Goal: Task Accomplishment & Management: Manage account settings

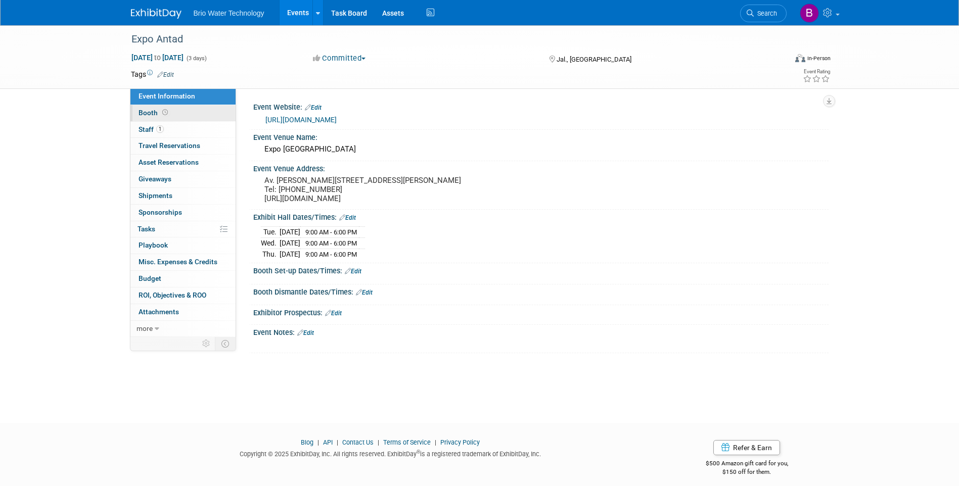
click at [147, 114] on span "Booth" at bounding box center [153, 113] width 31 height 8
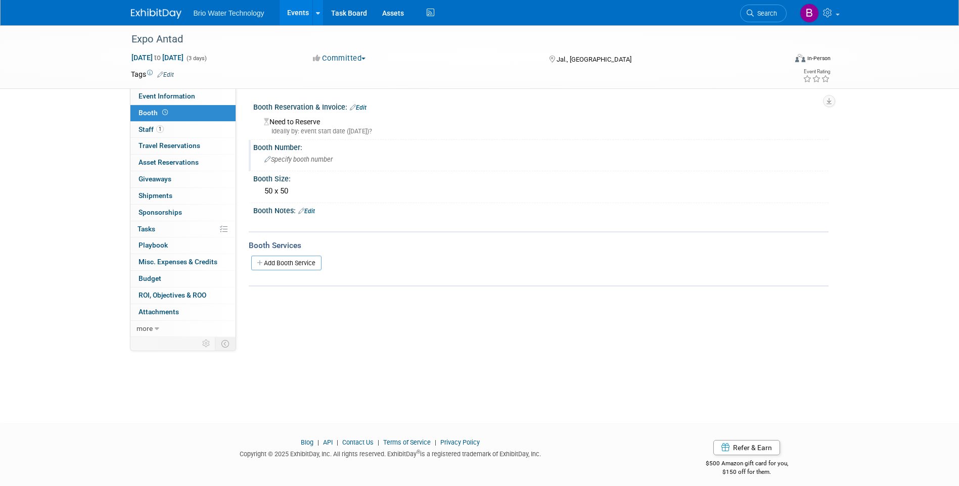
click at [265, 158] on icon at bounding box center [267, 160] width 7 height 7
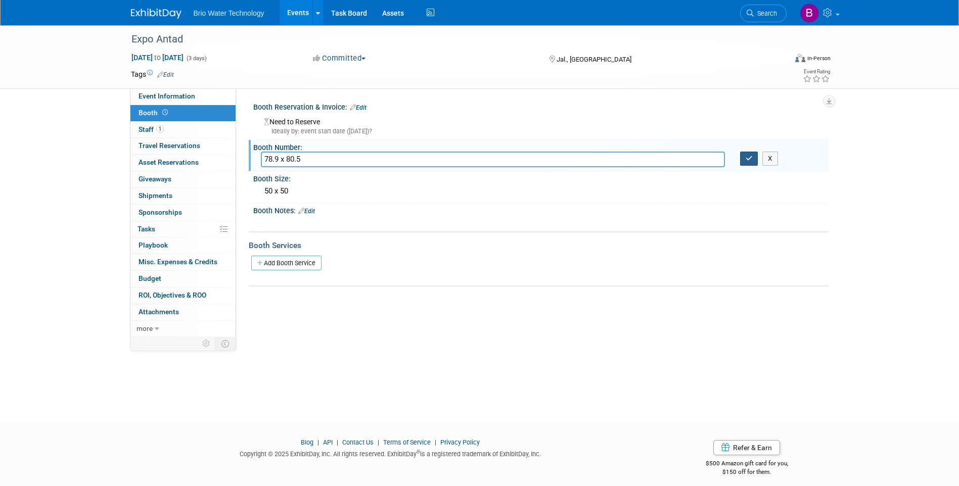
type input "78.9 x 80.5"
click at [746, 159] on icon "button" at bounding box center [749, 158] width 7 height 7
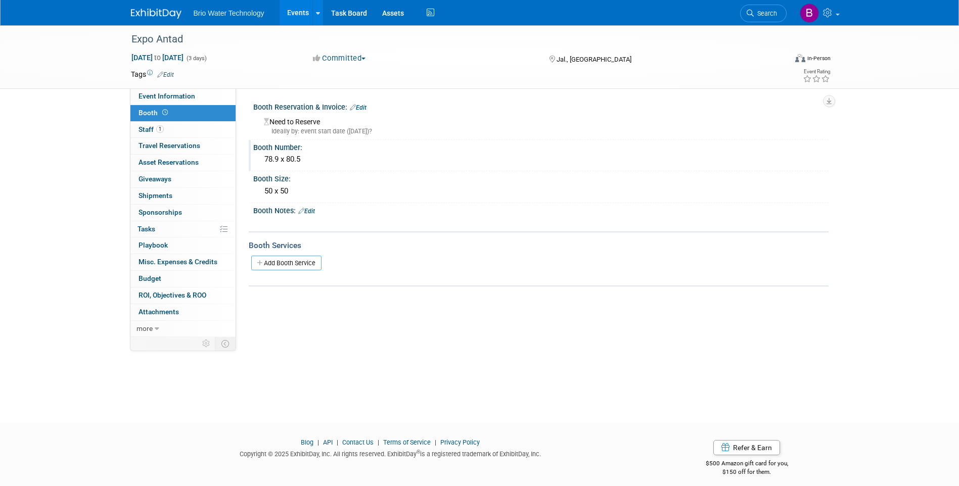
click at [308, 160] on div "78.9 x 80.5" at bounding box center [541, 160] width 560 height 16
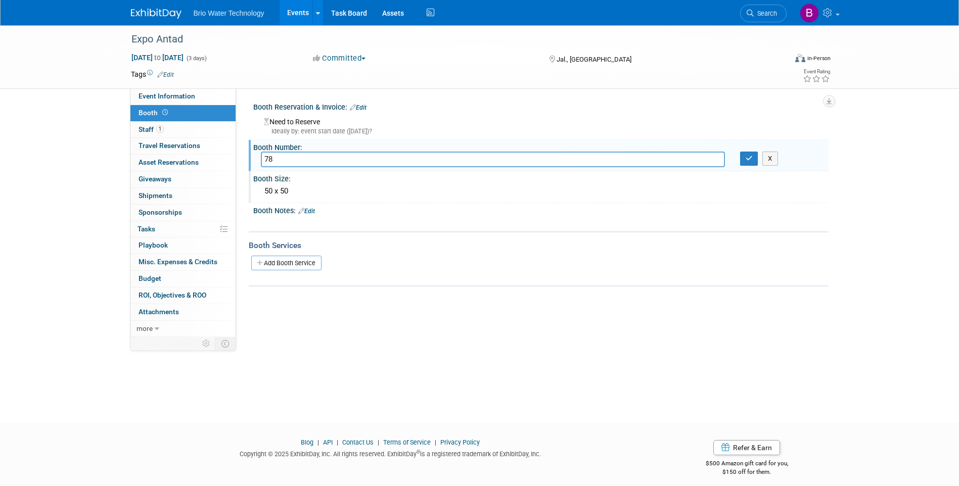
type input "7"
click at [751, 159] on icon "button" at bounding box center [749, 158] width 7 height 7
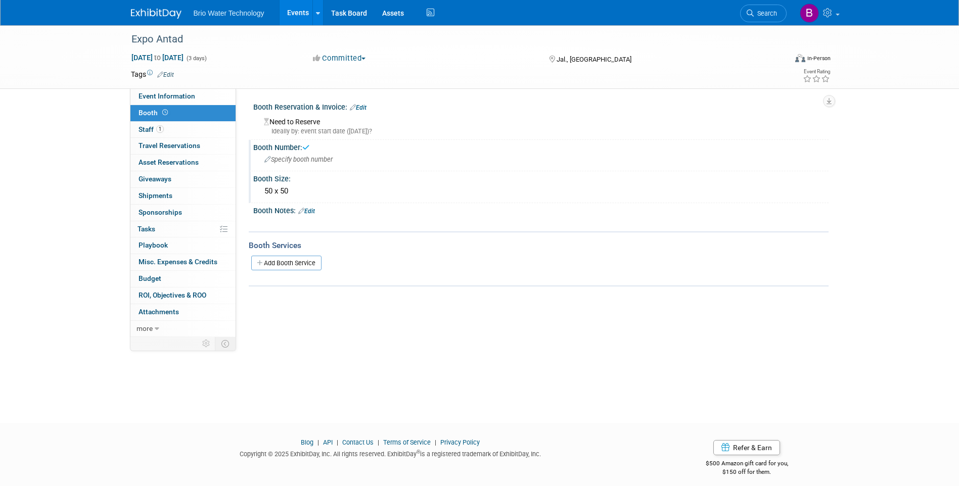
click at [293, 189] on div "50 x 50" at bounding box center [541, 191] width 560 height 16
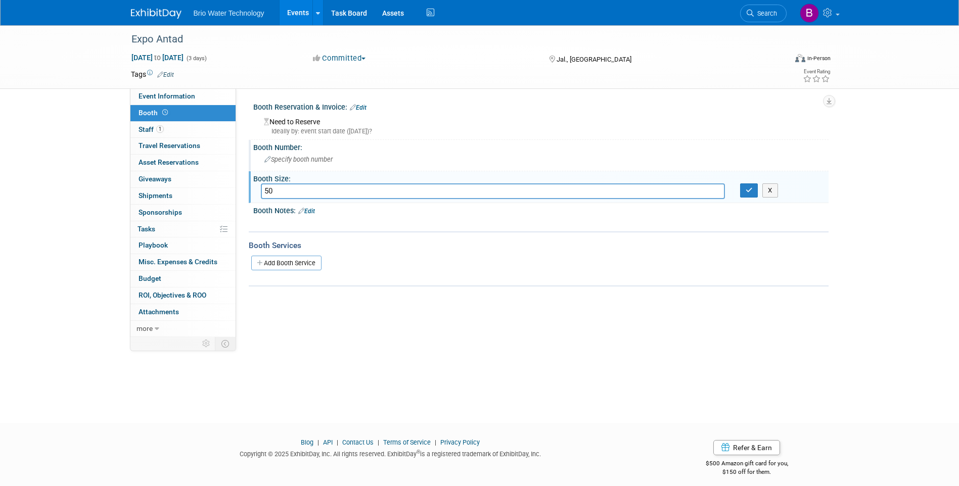
type input "5"
type input "Approximately 78.9 x 80.5"
click at [755, 191] on button "button" at bounding box center [749, 190] width 18 height 14
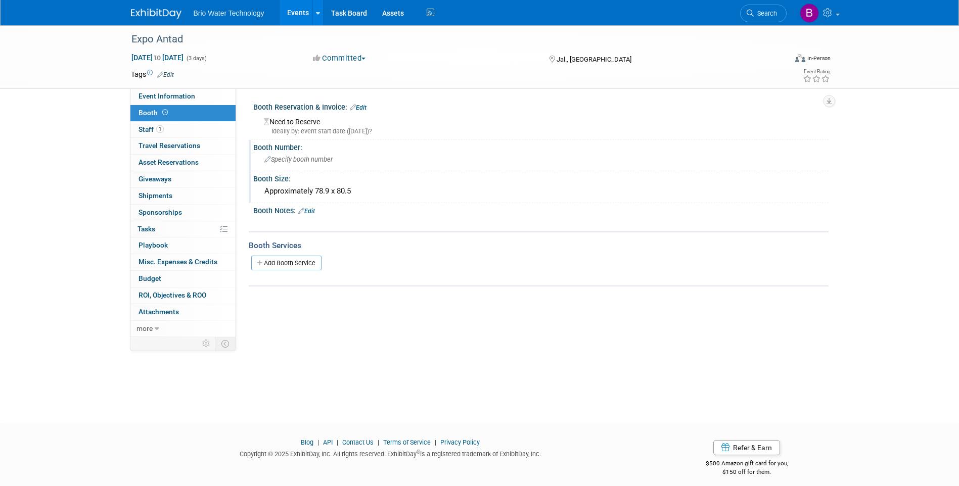
click at [329, 190] on div "Approximately 78.9 x 80.5" at bounding box center [541, 191] width 560 height 16
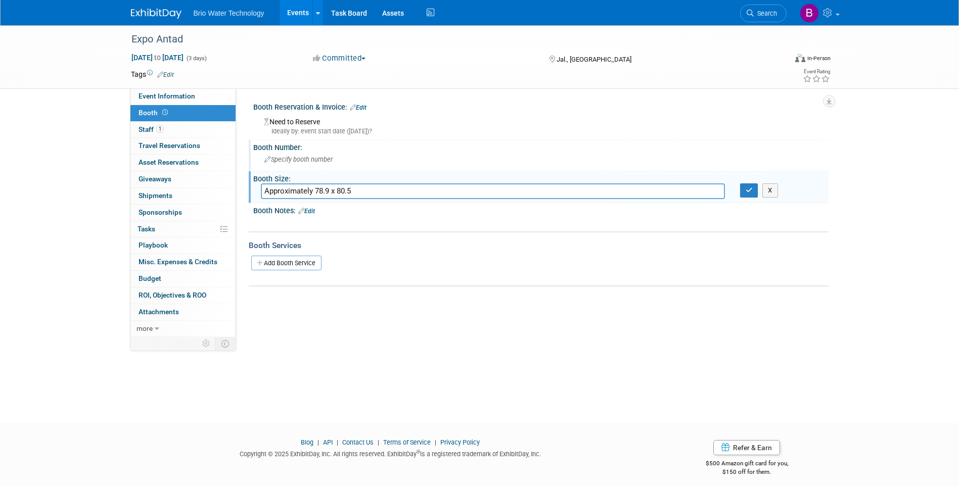
drag, startPoint x: 330, startPoint y: 192, endPoint x: 342, endPoint y: 192, distance: 12.6
click at [332, 192] on input "Approximately 78.9 x 80.5" at bounding box center [493, 191] width 464 height 16
type input "Approximately 78.9 length x 80.5 width"
click at [742, 191] on button "button" at bounding box center [749, 190] width 18 height 14
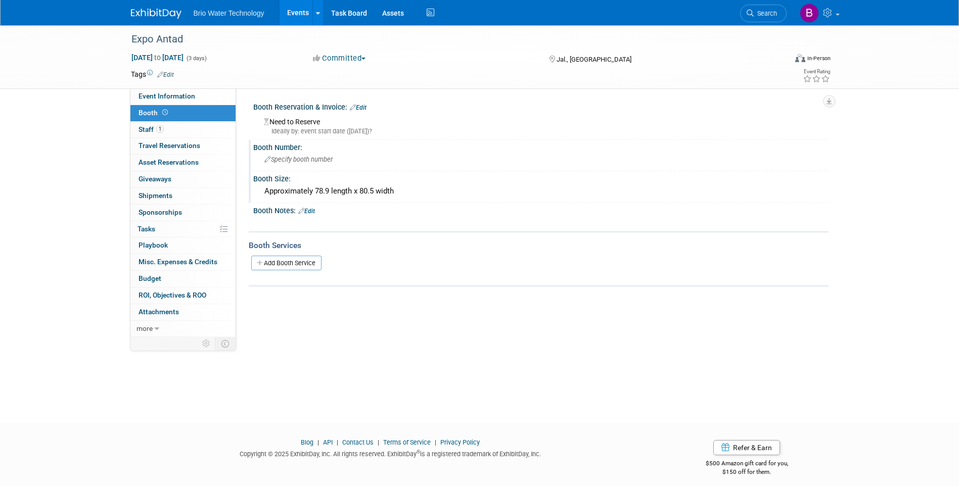
click at [294, 191] on div "Approximately 78.9 length x 80.5 width" at bounding box center [541, 191] width 560 height 16
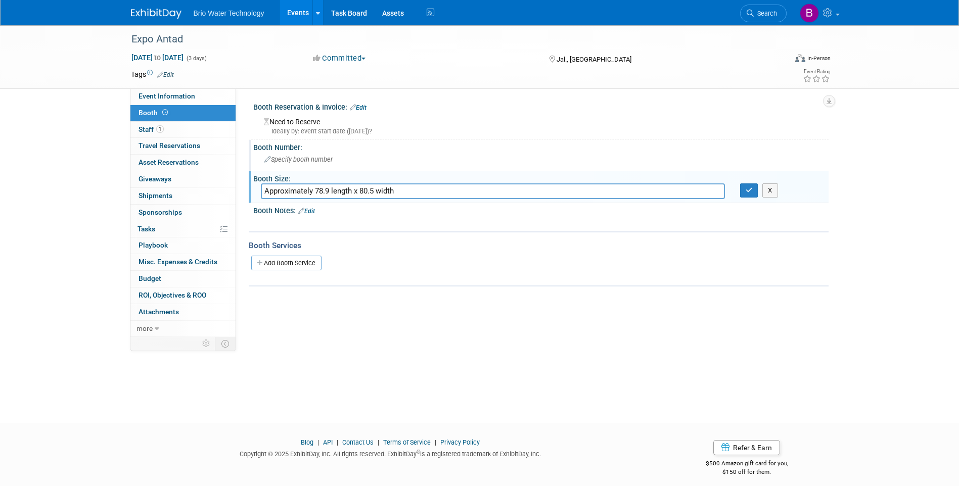
click at [330, 190] on input "Approximately 78.9 length x 80.5 width" at bounding box center [493, 191] width 464 height 16
click at [369, 192] on input "Approximately 80 length x 80.5 width" at bounding box center [493, 191] width 464 height 16
type input "Approximately 80 length x 11.5 width"
click at [447, 228] on div "X" at bounding box center [540, 222] width 575 height 14
drag, startPoint x: 707, startPoint y: 177, endPoint x: 719, endPoint y: 176, distance: 11.6
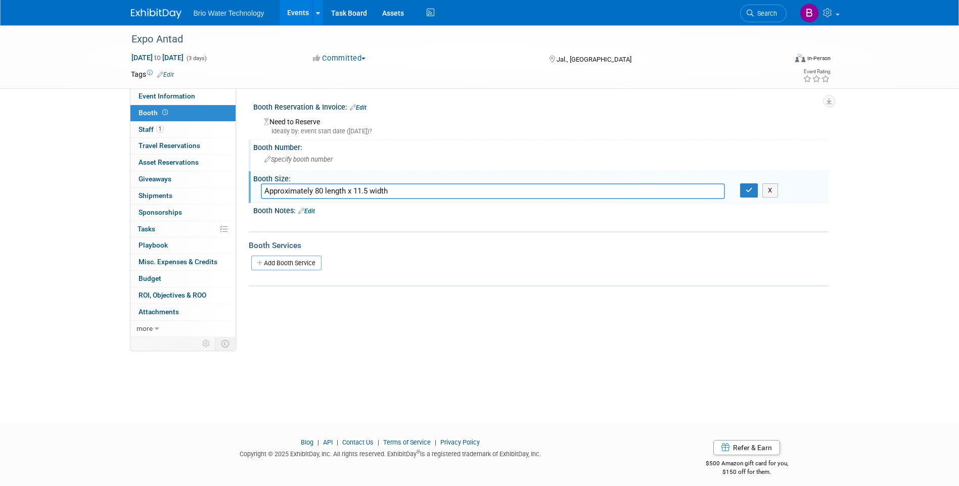
click at [717, 176] on div "Booth Size:" at bounding box center [540, 177] width 575 height 13
click at [747, 192] on icon "button" at bounding box center [749, 190] width 7 height 7
